Goal: Communication & Community: Answer question/provide support

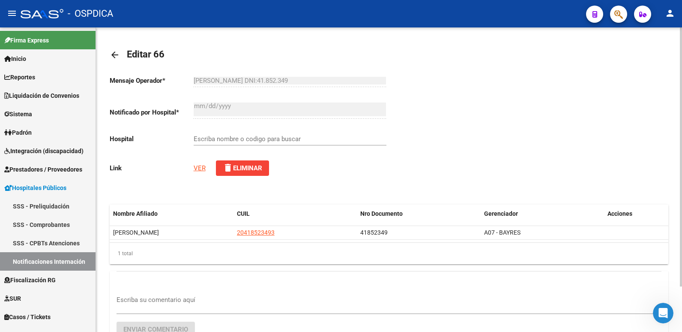
type input ""HOSPITAL ZONAL GENERAL DE AGUDOS ""SIMPLEMENTE EVITA""""
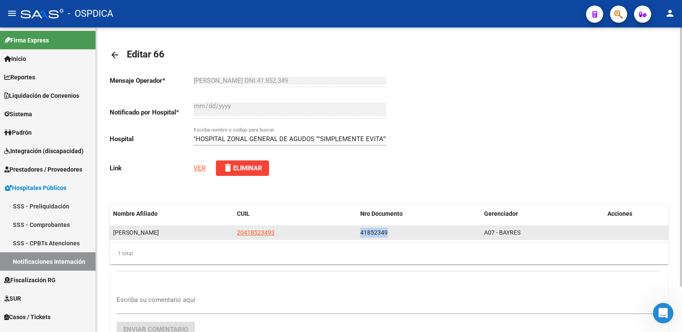
drag, startPoint x: 396, startPoint y: 234, endPoint x: 359, endPoint y: 231, distance: 37.8
click at [359, 231] on datatable-body-cell "41852349" at bounding box center [419, 232] width 124 height 13
copy span "41852349"
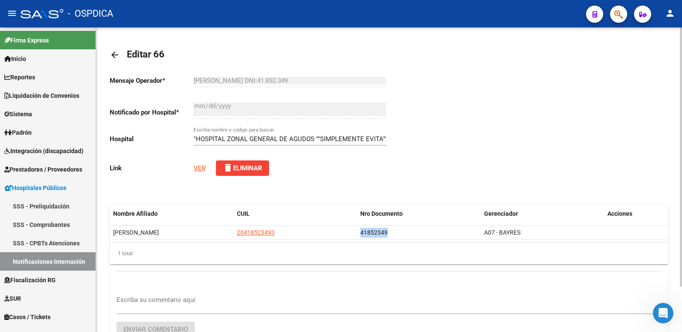
click at [200, 170] on link "VER" at bounding box center [200, 168] width 12 height 8
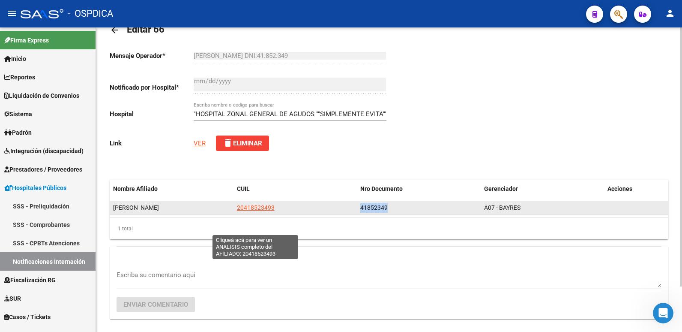
scroll to position [43, 0]
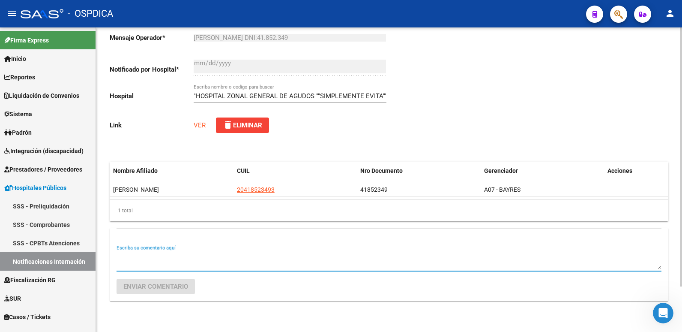
click at [163, 261] on textarea "Escriba su comentario aquí" at bounding box center [389, 260] width 545 height 17
click at [192, 259] on textarea "Escriba su comentario aquí" at bounding box center [389, 260] width 545 height 17
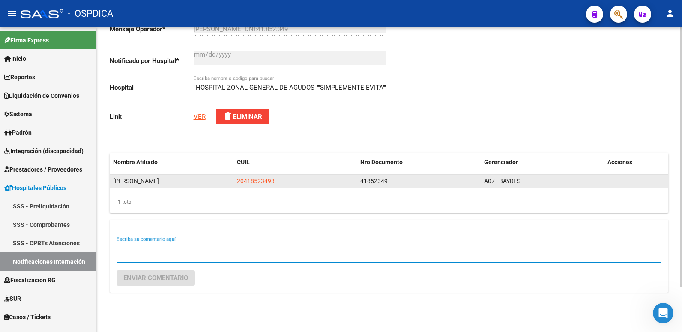
scroll to position [53, 0]
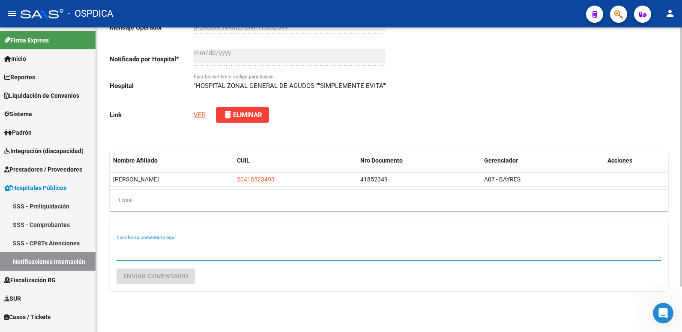
click at [160, 249] on textarea "Escriba su comentario aquí" at bounding box center [389, 250] width 545 height 17
click at [282, 247] on textarea "Escriba su comentario aquí" at bounding box center [389, 250] width 545 height 17
click at [159, 248] on textarea "Escriba su comentario aquí" at bounding box center [389, 250] width 545 height 17
click at [148, 243] on textarea "Escriba su comentario aquí" at bounding box center [389, 250] width 545 height 17
click at [148, 248] on textarea "Escriba su comentario aquí" at bounding box center [389, 250] width 545 height 17
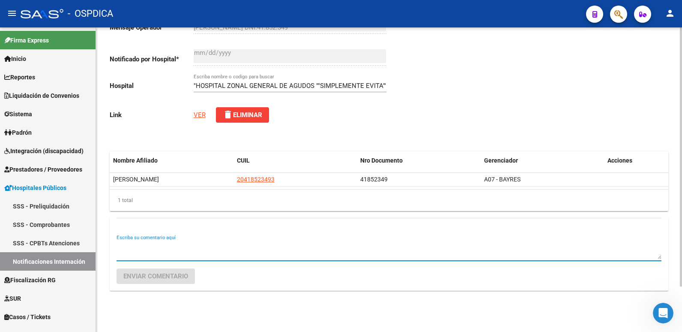
click at [186, 261] on div "Escriba su comentario aquí" at bounding box center [389, 251] width 545 height 34
click at [176, 253] on textarea "Escriba su comentario aquí" at bounding box center [389, 250] width 545 height 17
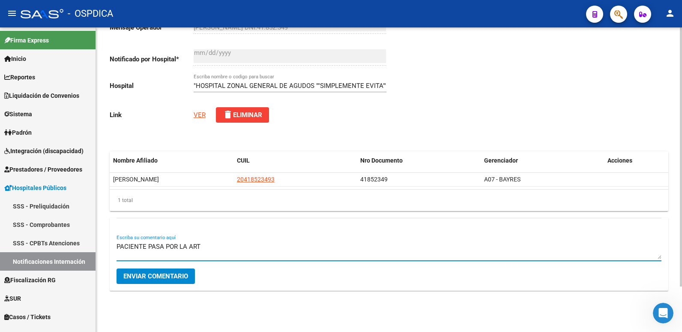
type textarea "PACIENTE PASA POR LA ART"
click at [172, 275] on span "Enviar comentario" at bounding box center [155, 276] width 65 height 8
